Goal: Task Accomplishment & Management: Complete application form

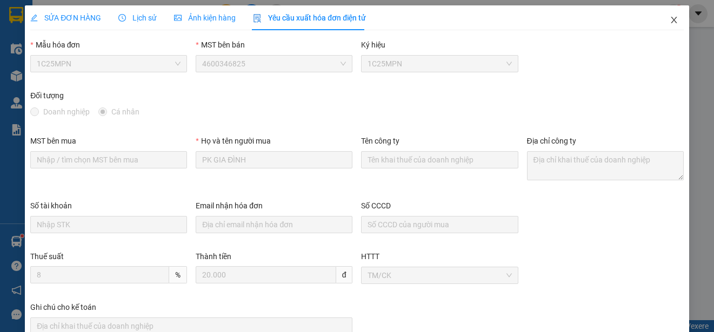
drag, startPoint x: 664, startPoint y: 21, endPoint x: 112, endPoint y: 12, distance: 552.7
click at [669, 21] on icon "close" at bounding box center [673, 20] width 9 height 9
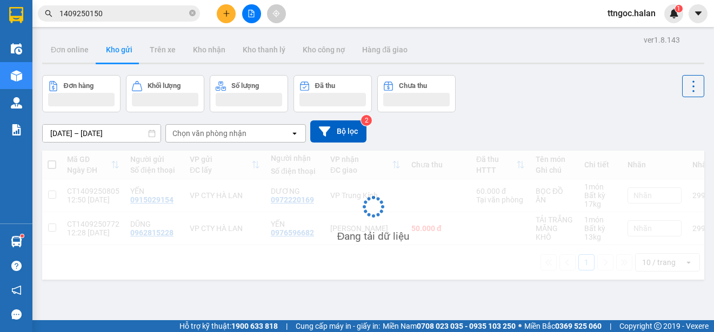
click at [85, 16] on input "1409250150" at bounding box center [122, 14] width 127 height 12
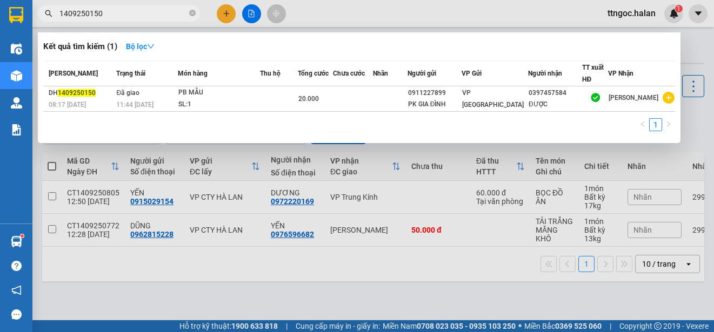
click at [85, 17] on input "1409250150" at bounding box center [122, 14] width 127 height 12
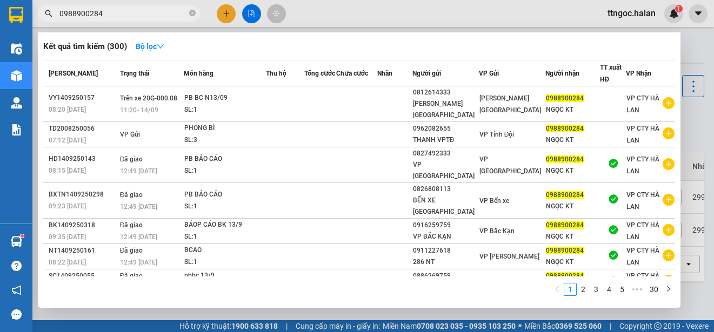
click at [104, 10] on input "0988900284" at bounding box center [122, 14] width 127 height 12
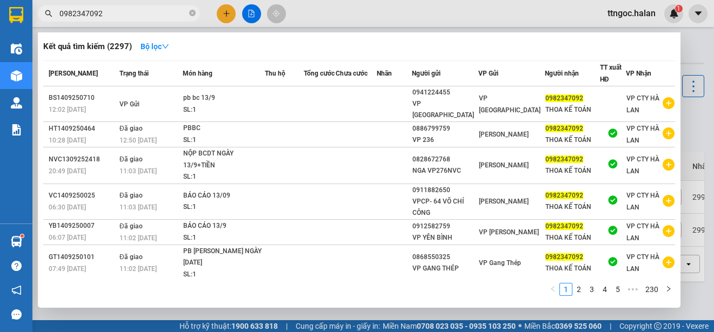
type input "0982347092"
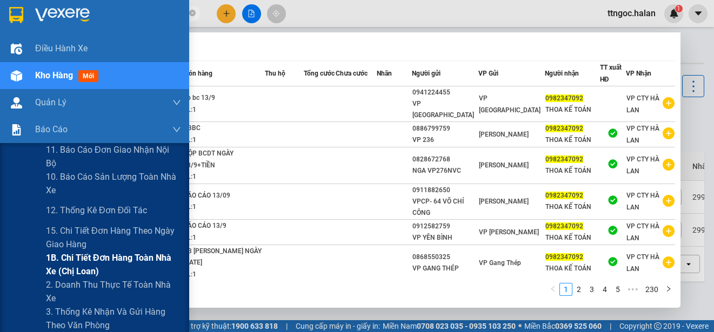
click at [68, 257] on span "1B. Chi tiết đơn hàng toàn nhà xe (chị loan)" at bounding box center [113, 264] width 135 height 27
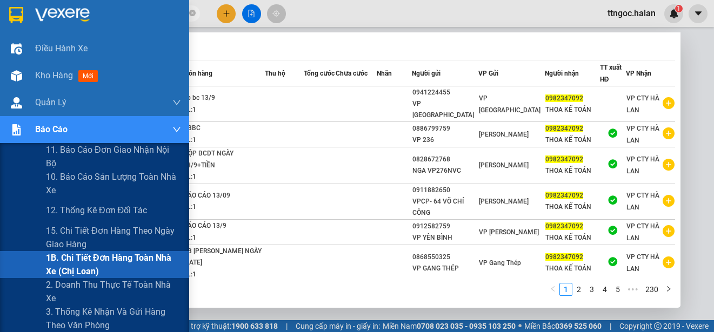
click at [70, 257] on span "1B. Chi tiết đơn hàng toàn nhà xe (chị loan)" at bounding box center [113, 264] width 135 height 27
click at [114, 258] on span "1B. Chi tiết đơn hàng toàn nhà xe (chị loan)" at bounding box center [113, 264] width 135 height 27
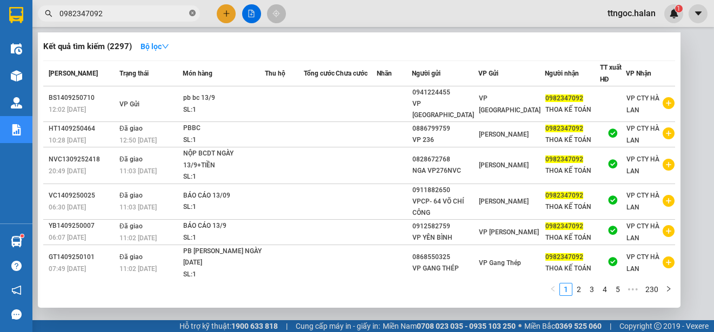
click at [191, 14] on icon "close-circle" at bounding box center [192, 13] width 6 height 6
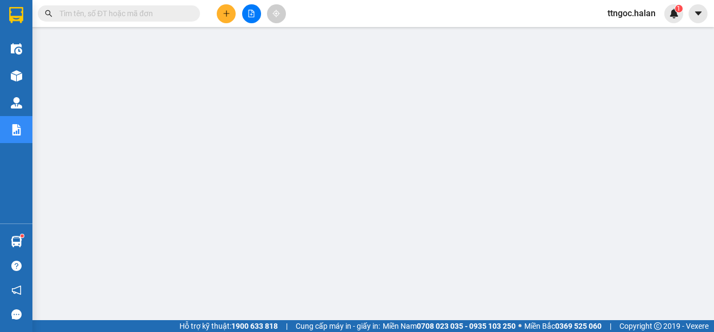
click at [111, 8] on input "text" at bounding box center [122, 14] width 127 height 12
click at [112, 15] on input "text" at bounding box center [122, 14] width 127 height 12
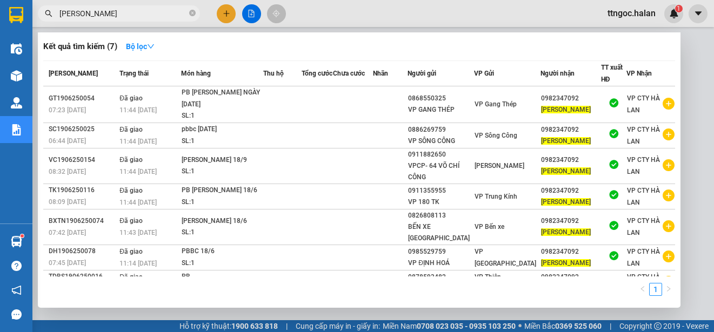
click at [110, 13] on input "[PERSON_NAME]" at bounding box center [122, 14] width 127 height 12
click at [110, 12] on input "[PERSON_NAME]" at bounding box center [122, 14] width 127 height 12
click at [109, 12] on input "[PERSON_NAME]" at bounding box center [122, 14] width 127 height 12
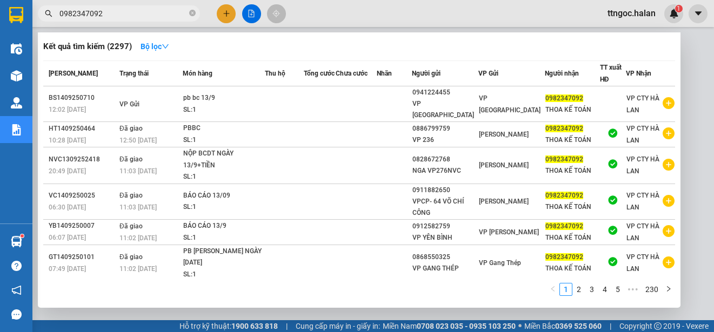
click at [125, 13] on input "0982347092" at bounding box center [122, 14] width 127 height 12
click at [137, 12] on input "0982347092" at bounding box center [122, 14] width 127 height 12
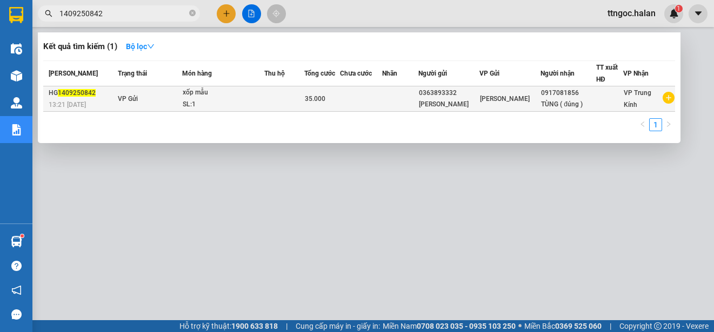
type input "1409250842"
click at [69, 96] on span "1409250842" at bounding box center [77, 93] width 38 height 8
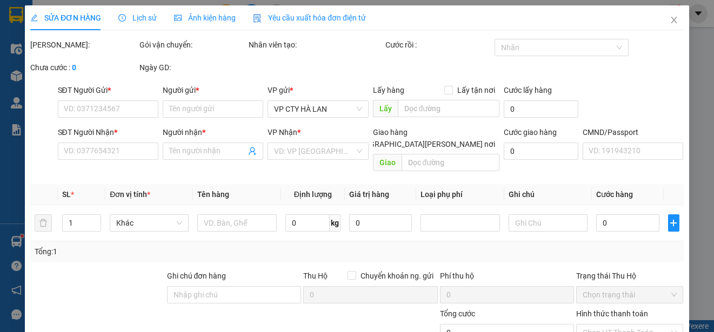
type input "0363893332"
type input "[PERSON_NAME]"
type input "0917081856"
type input "TÙNG ( đúng )"
type input "35.000"
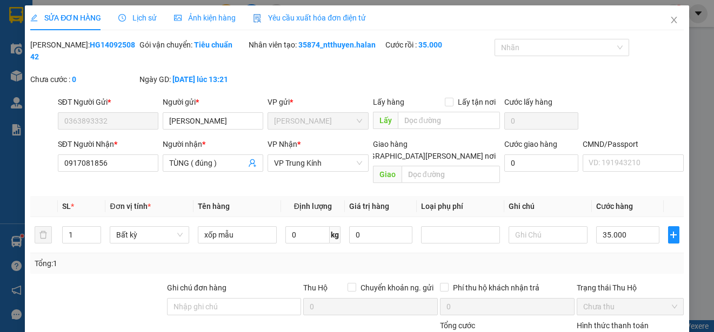
click at [301, 15] on span "Yêu cầu xuất hóa đơn điện tử" at bounding box center [309, 18] width 113 height 9
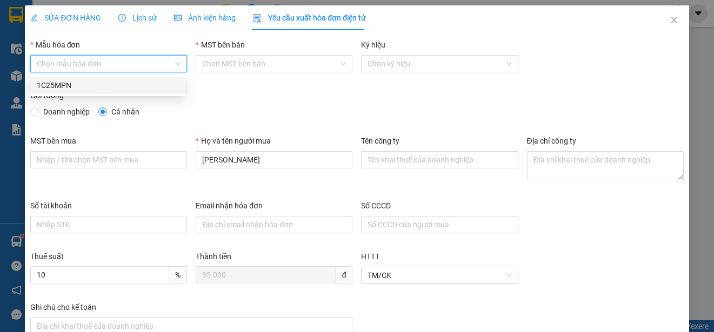
click at [130, 64] on input "Mẫu hóa đơn" at bounding box center [105, 64] width 136 height 16
click at [67, 89] on div "1C25MPN" at bounding box center [108, 85] width 142 height 12
type input "8"
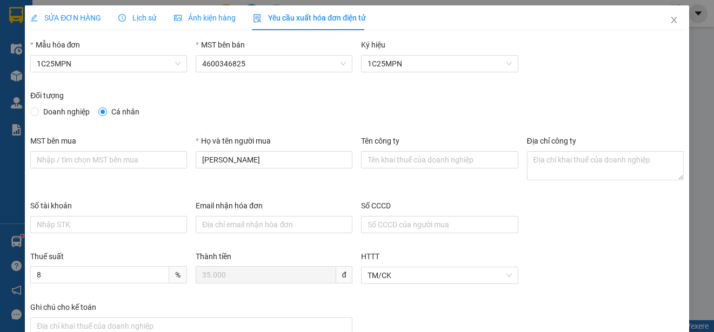
click at [58, 111] on span "Doanh nghiệp" at bounding box center [66, 112] width 55 height 12
click at [38, 111] on input "Doanh nghiệp" at bounding box center [34, 111] width 8 height 8
radio input "true"
radio input "false"
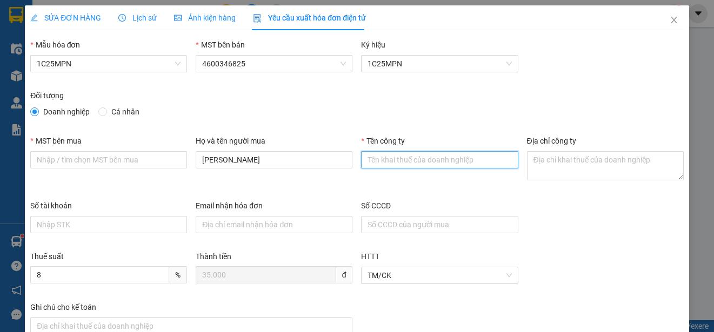
paste input "CÔNG TY TNHH MEDLATEC [GEOGRAPHIC_DATA]"
type input "CÔNG TY TNHH MEDLATEC [GEOGRAPHIC_DATA]"
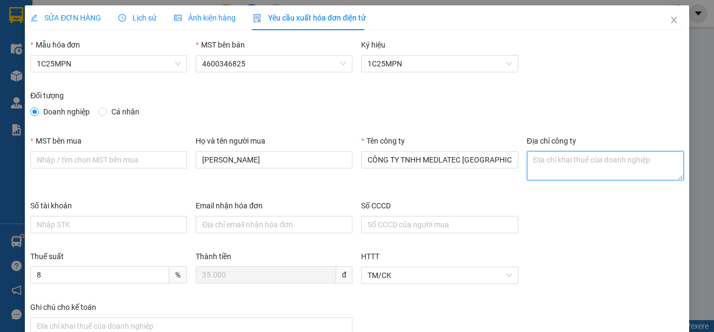
paste textarea "[STREET_ADDRESS][PERSON_NAME][PERSON_NAME]."
type textarea "[STREET_ADDRESS][PERSON_NAME][PERSON_NAME]."
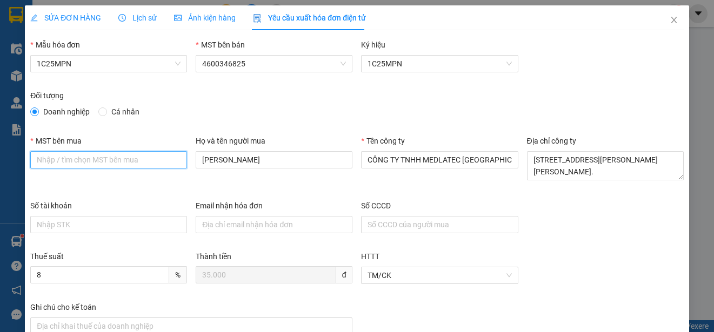
paste input "0101234974"
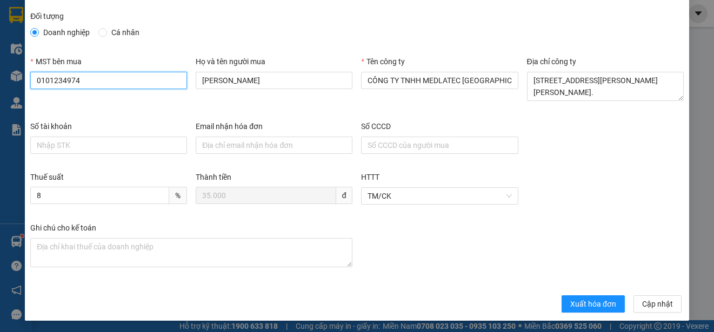
scroll to position [81, 0]
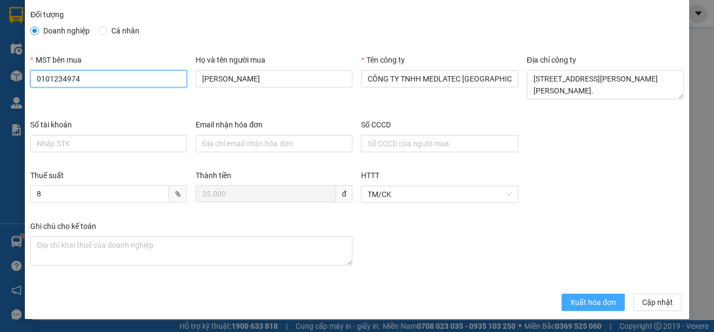
type input "0101234974"
click at [577, 307] on span "Xuất hóa đơn" at bounding box center [593, 303] width 46 height 12
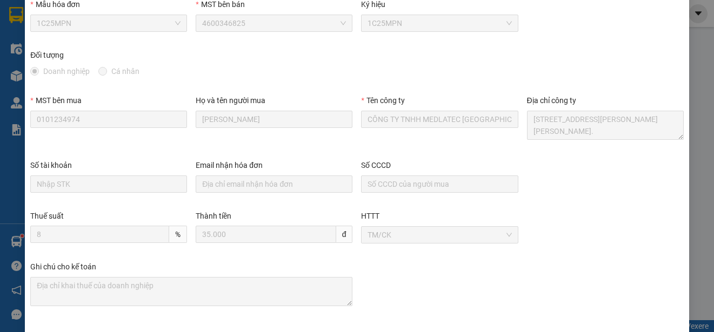
scroll to position [0, 0]
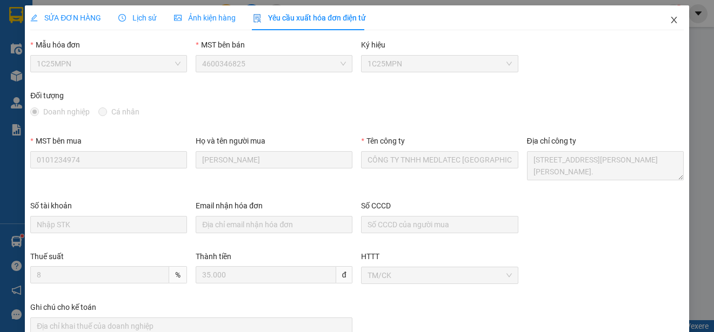
click at [669, 16] on icon "close" at bounding box center [673, 20] width 9 height 9
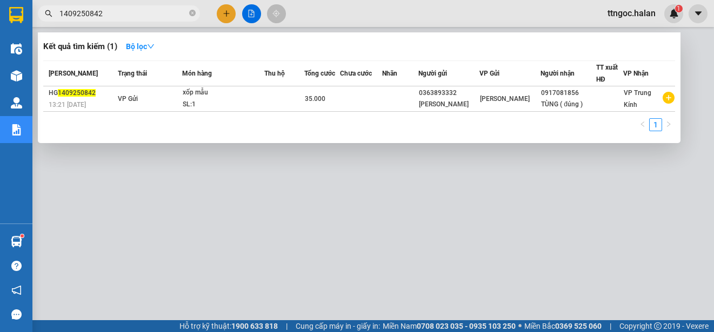
drag, startPoint x: 112, startPoint y: 11, endPoint x: 86, endPoint y: 11, distance: 25.9
click at [86, 11] on input "1409250842" at bounding box center [122, 14] width 127 height 12
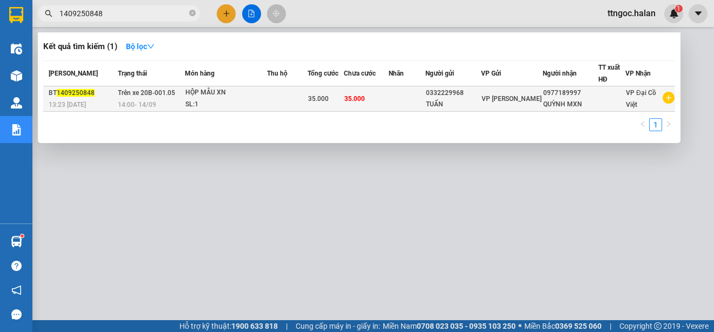
type input "1409250848"
click at [89, 98] on div "BT 1409250848" at bounding box center [82, 93] width 66 height 11
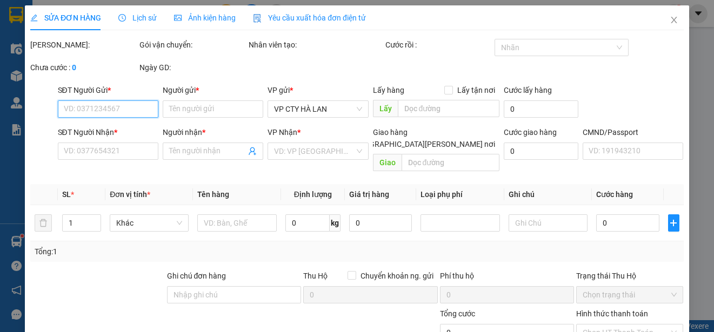
type input "0332229968"
type input "TUẤN"
type input "0977189997"
type input "QUỲNH MXN"
type input "35.000"
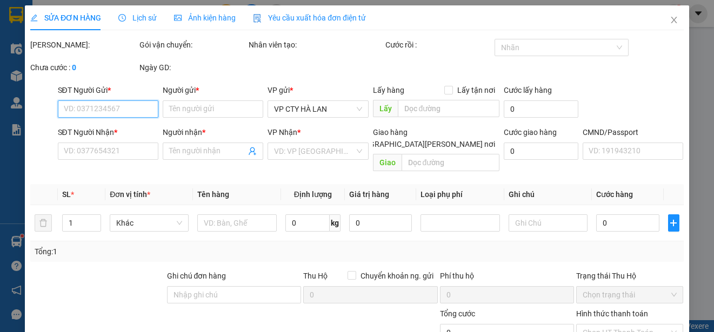
type input "35.000"
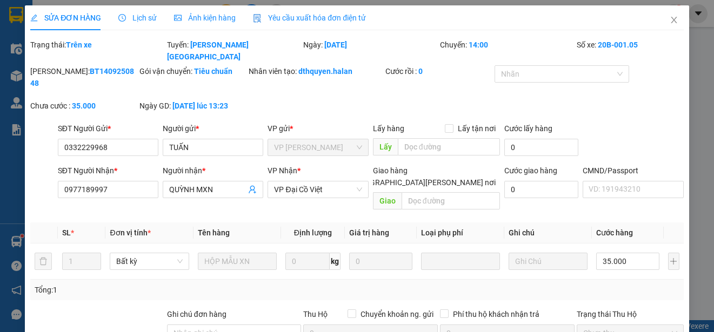
click at [331, 16] on span "Yêu cầu xuất hóa đơn điện tử" at bounding box center [309, 18] width 113 height 9
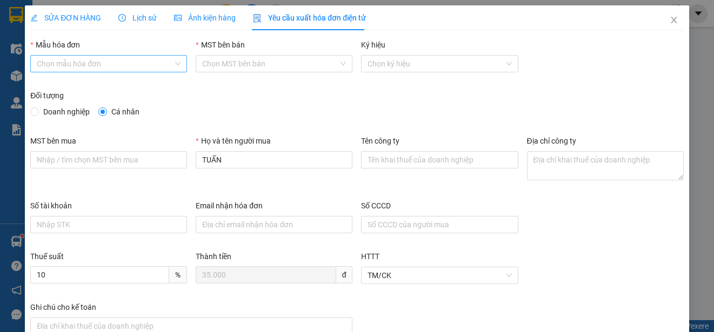
click at [103, 58] on input "Mẫu hóa đơn" at bounding box center [105, 64] width 136 height 16
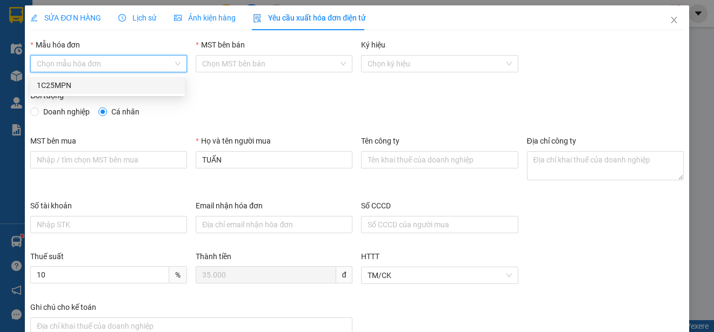
click at [47, 83] on div "1C25MPN" at bounding box center [108, 85] width 142 height 12
type input "8"
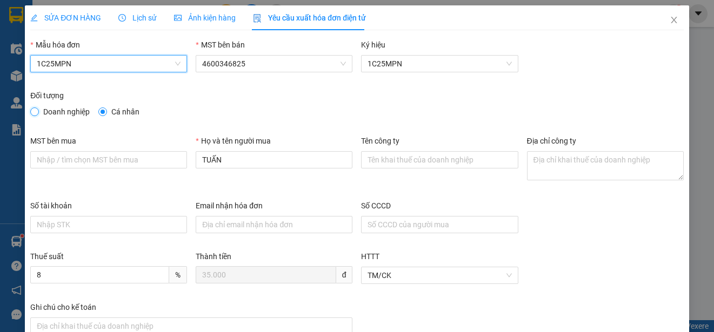
click at [34, 113] on input "Doanh nghiệp" at bounding box center [34, 111] width 8 height 8
radio input "true"
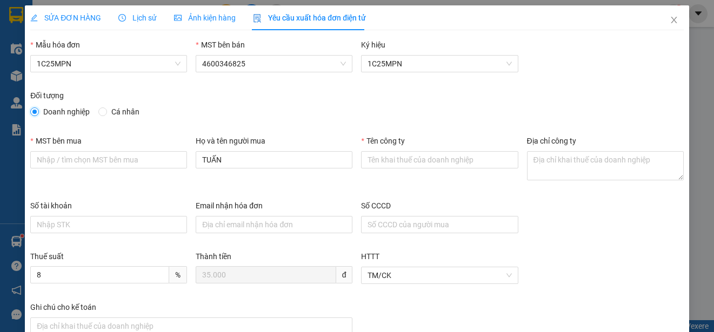
radio input "false"
click at [376, 162] on input "Tên công ty" at bounding box center [439, 159] width 157 height 17
paste input "CÔNG TY TNHH GENE SOLUTIONS LAB"
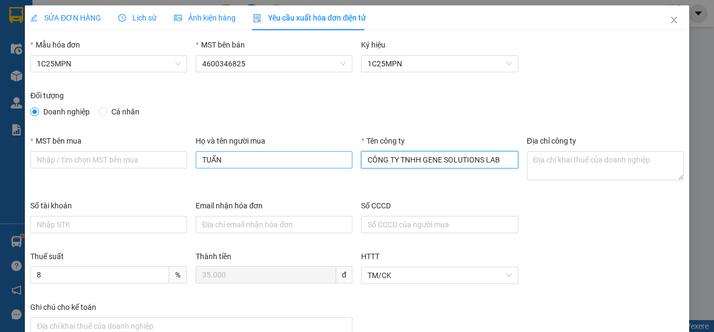
type input "CÔNG TY TNHH GENE SOLUTIONS LAB"
click at [217, 157] on input "TUẤN" at bounding box center [274, 159] width 157 height 17
paste input "CÔNG TY TNHH GENE SOLUTIONS LAB"
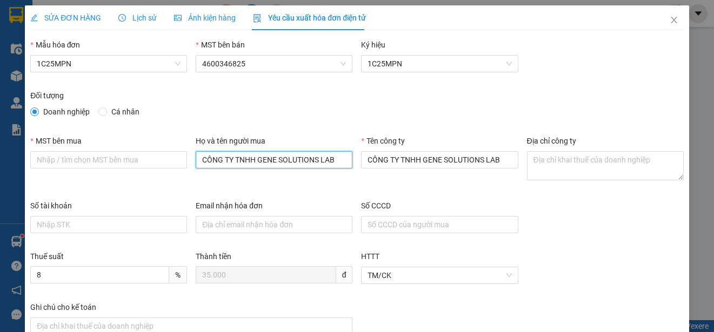
type input "CÔNG TY TNHH GENE SOLUTIONS LAB"
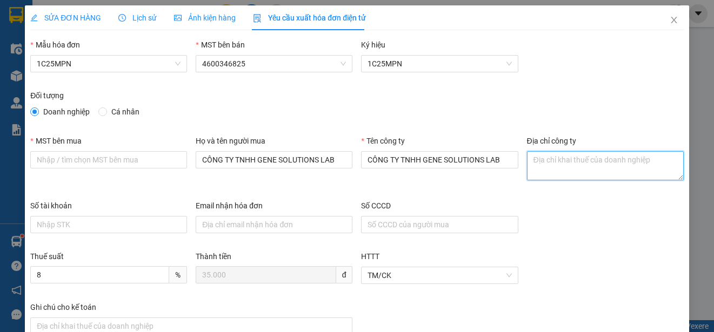
click at [541, 160] on textarea "Địa chỉ công ty" at bounding box center [605, 165] width 157 height 29
paste textarea "Tầng 3, [PERSON_NAME] 301, Tòa nhà WMC, [STREET_ADDRESS][PERSON_NAME][PERSON_NA…"
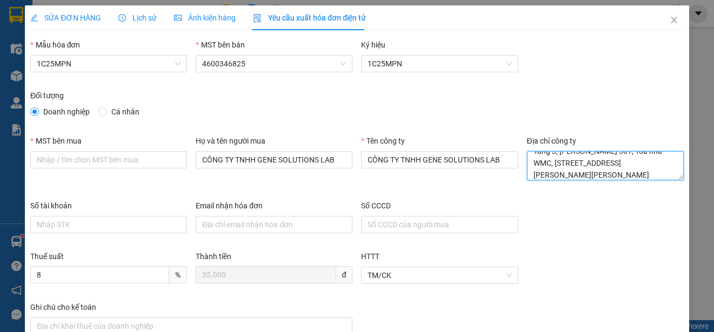
type textarea "Tầng 3, [PERSON_NAME] 301, Tòa nhà WMC, [STREET_ADDRESS][PERSON_NAME][PERSON_NA…"
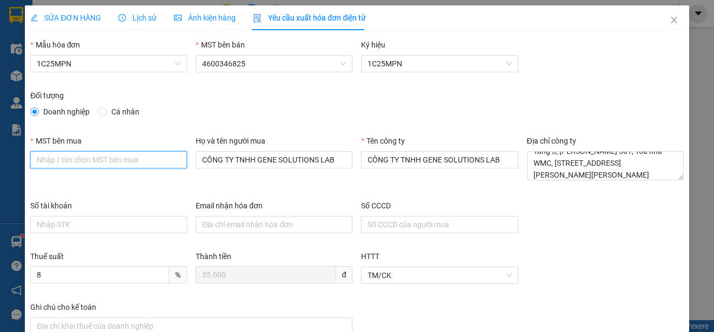
click at [38, 162] on input "MST bên mua" at bounding box center [108, 159] width 157 height 17
paste input "0315977568"
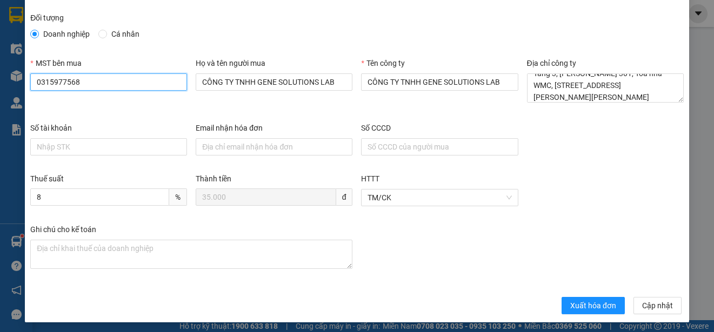
scroll to position [81, 0]
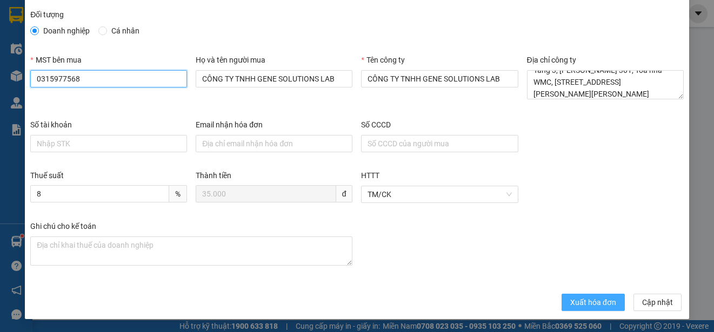
type input "0315977568"
click at [578, 301] on span "Xuất hóa đơn" at bounding box center [593, 303] width 46 height 12
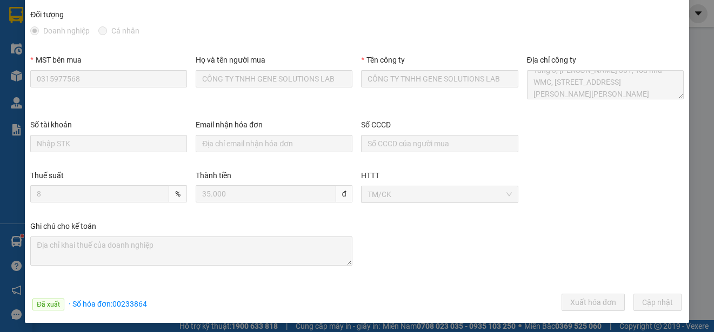
scroll to position [0, 0]
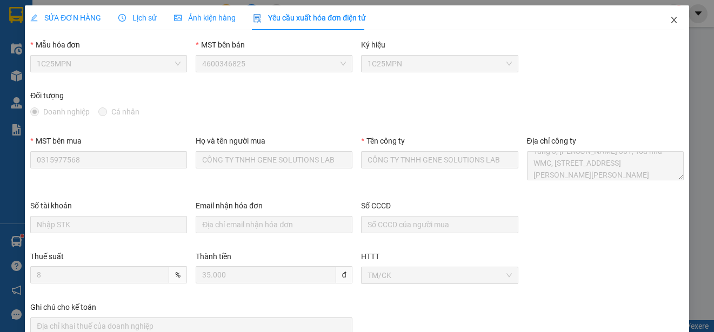
click at [669, 18] on icon "close" at bounding box center [673, 20] width 9 height 9
